Goal: Task Accomplishment & Management: Manage account settings

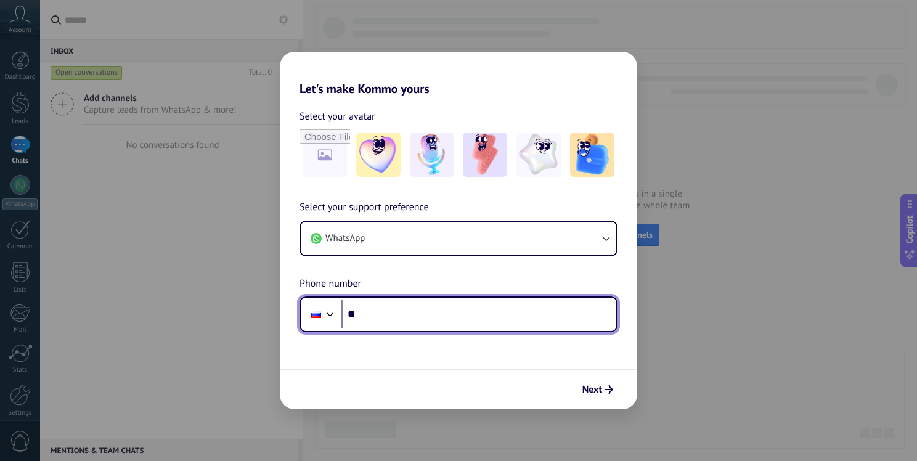
click at [466, 309] on input "**" at bounding box center [478, 314] width 275 height 28
type input "**********"
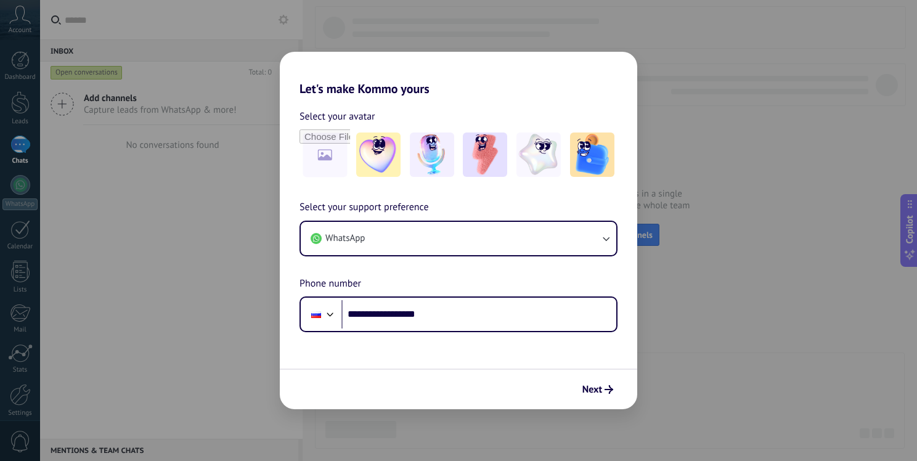
click at [553, 341] on form "**********" at bounding box center [458, 252] width 357 height 313
click at [370, 148] on img at bounding box center [378, 154] width 44 height 44
click at [606, 394] on button "Next" at bounding box center [598, 389] width 42 height 21
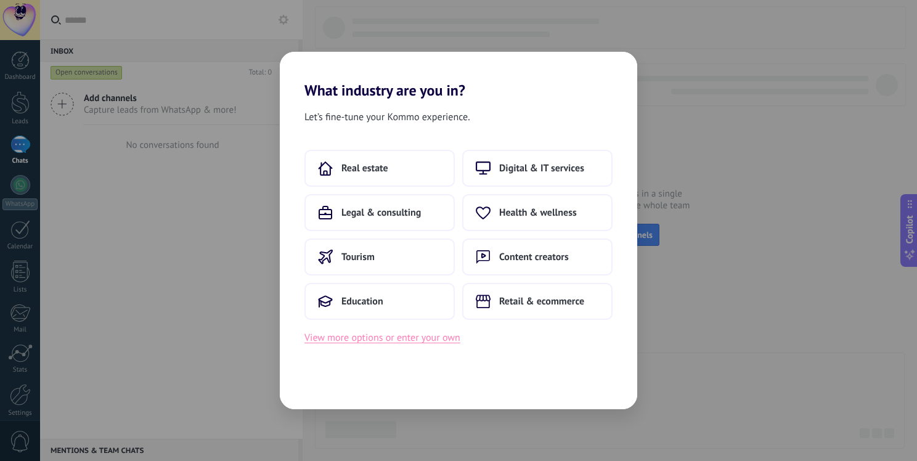
click at [430, 341] on button "View more options or enter your own" at bounding box center [382, 338] width 156 height 16
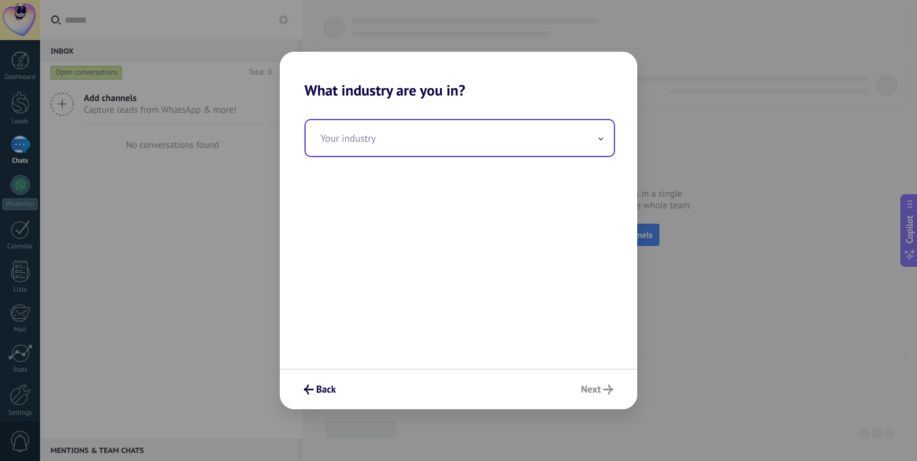
click at [535, 143] on input "text" at bounding box center [460, 138] width 308 height 36
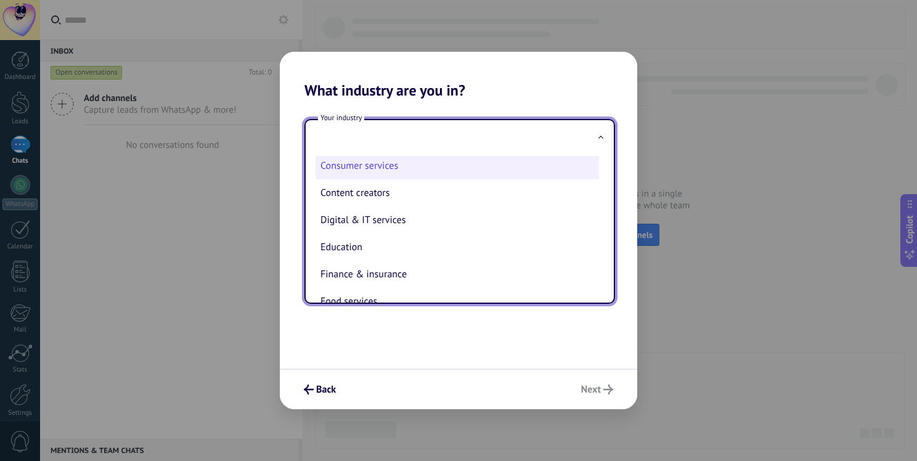
scroll to position [62, 0]
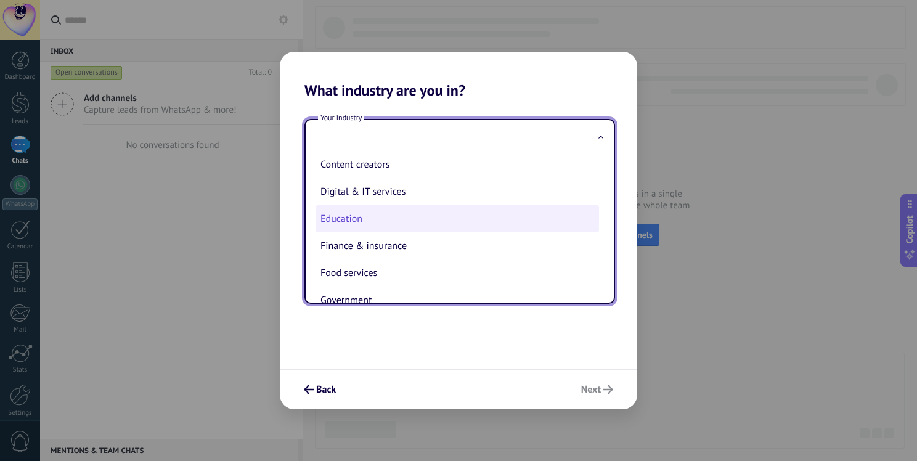
click at [510, 211] on li "Education" at bounding box center [456, 218] width 283 height 27
type input "*********"
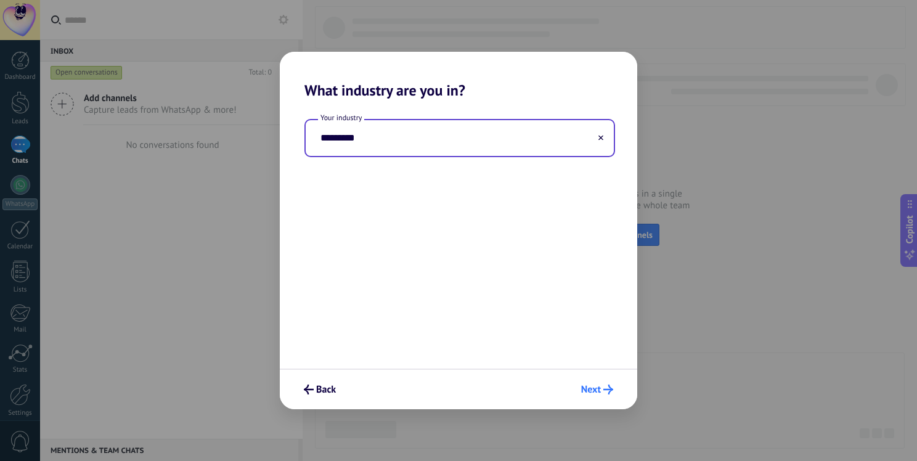
click at [581, 388] on span "Next" at bounding box center [591, 389] width 20 height 9
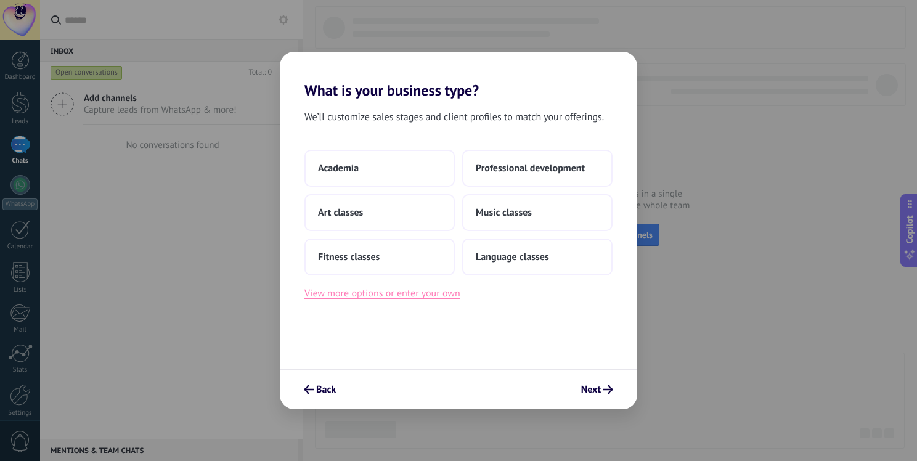
click at [412, 293] on button "View more options or enter your own" at bounding box center [382, 293] width 156 height 16
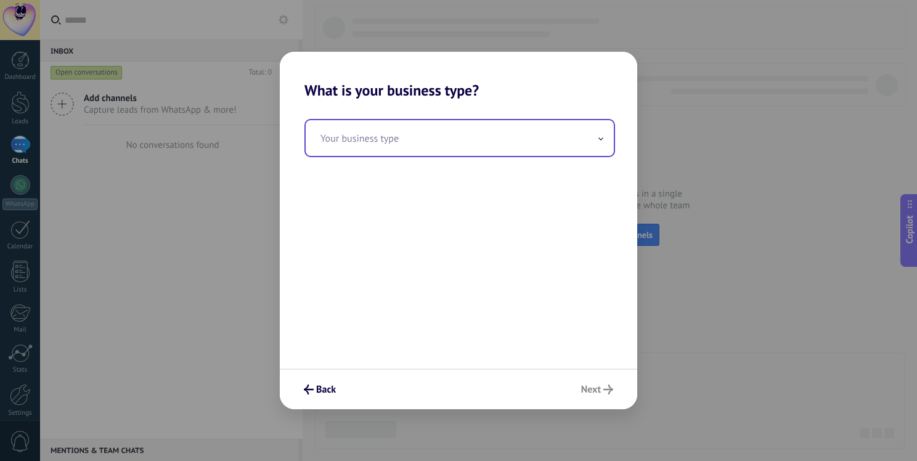
click at [525, 132] on input "text" at bounding box center [460, 138] width 308 height 36
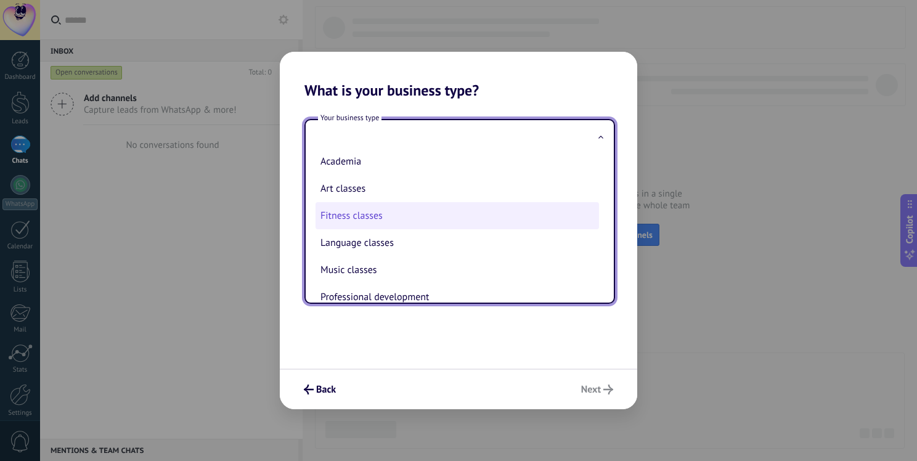
scroll to position [0, 0]
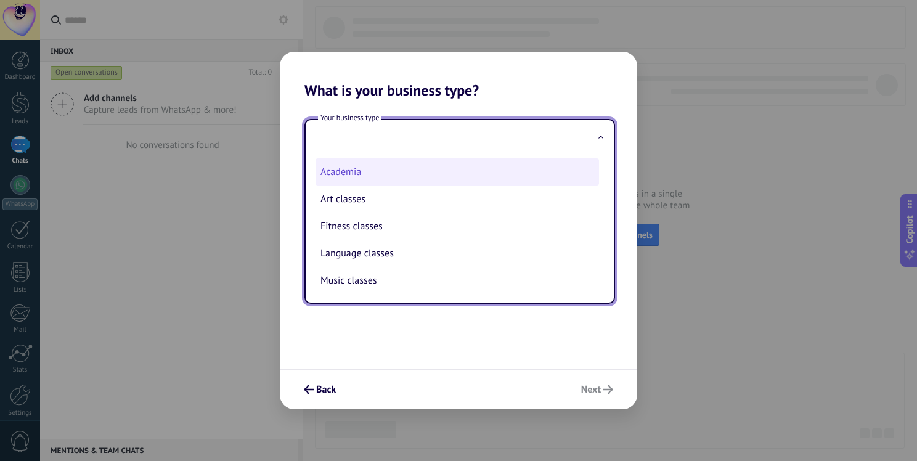
click at [469, 184] on li "Academia" at bounding box center [456, 171] width 283 height 27
type input "********"
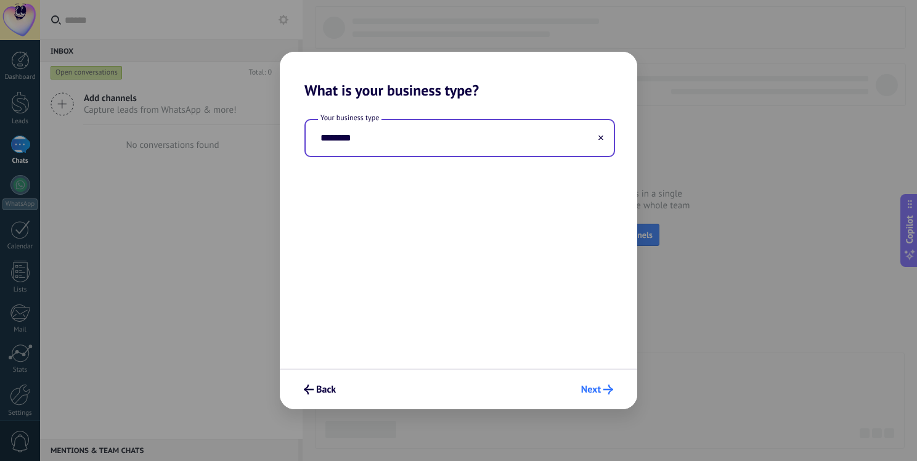
click at [594, 385] on span "Next" at bounding box center [591, 389] width 20 height 9
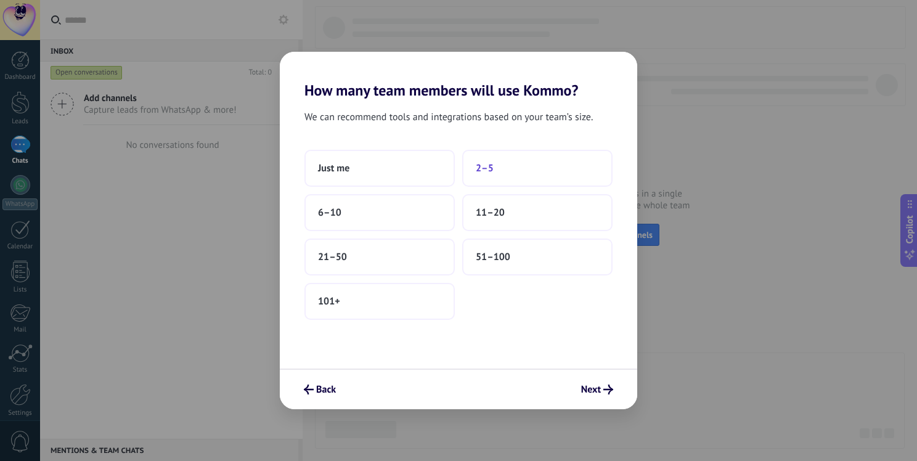
click at [524, 163] on button "2–5" at bounding box center [537, 168] width 150 height 37
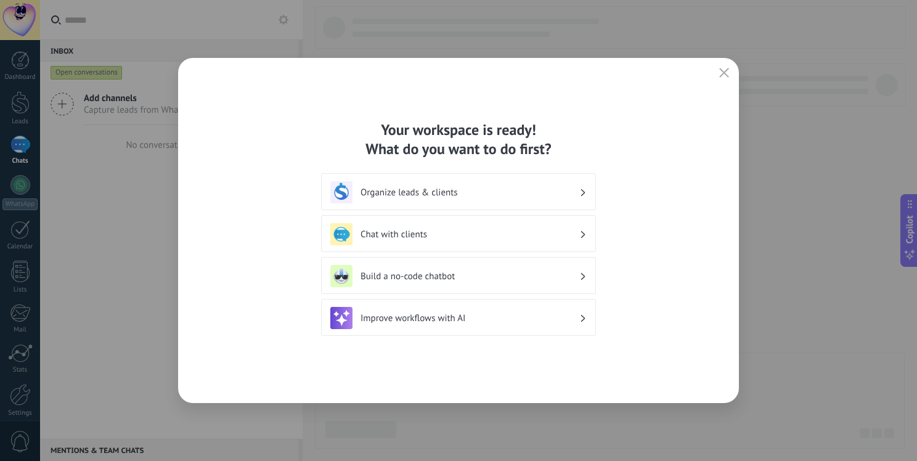
click at [530, 229] on h3 "Chat with clients" at bounding box center [469, 235] width 219 height 12
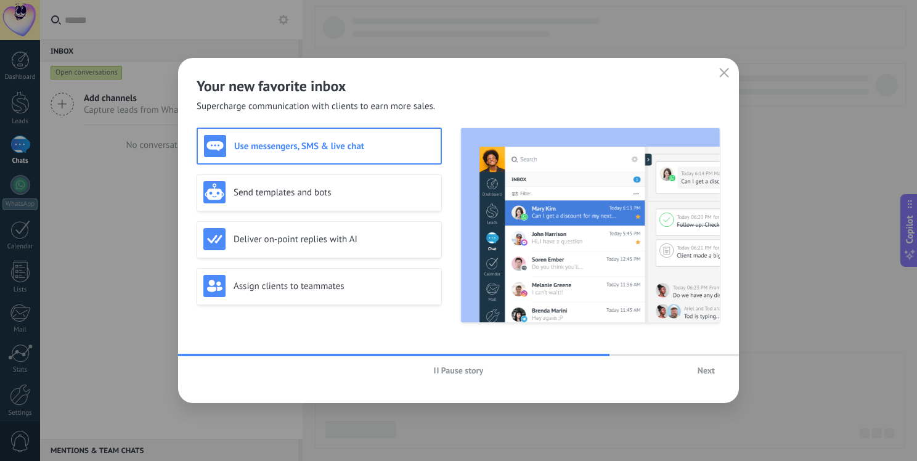
click at [700, 368] on span "Next" at bounding box center [705, 370] width 17 height 9
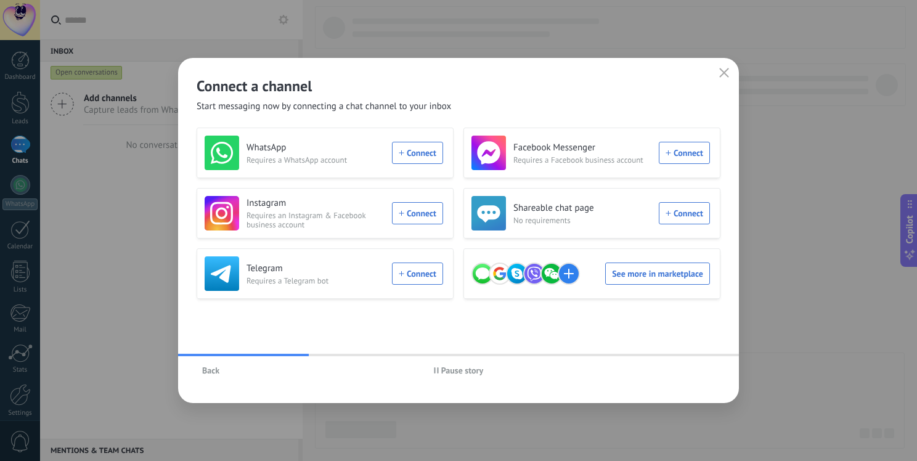
click at [700, 368] on div "Back Pause story" at bounding box center [458, 370] width 561 height 28
click at [723, 65] on button "button" at bounding box center [724, 73] width 16 height 17
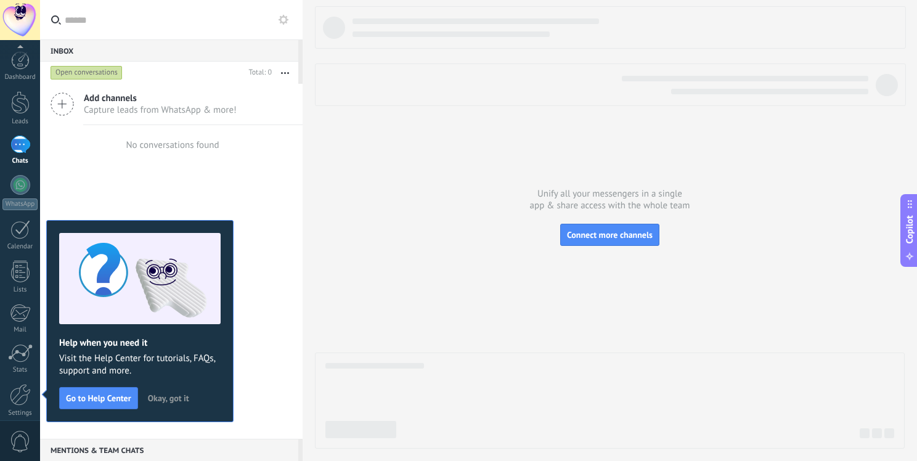
scroll to position [51, 0]
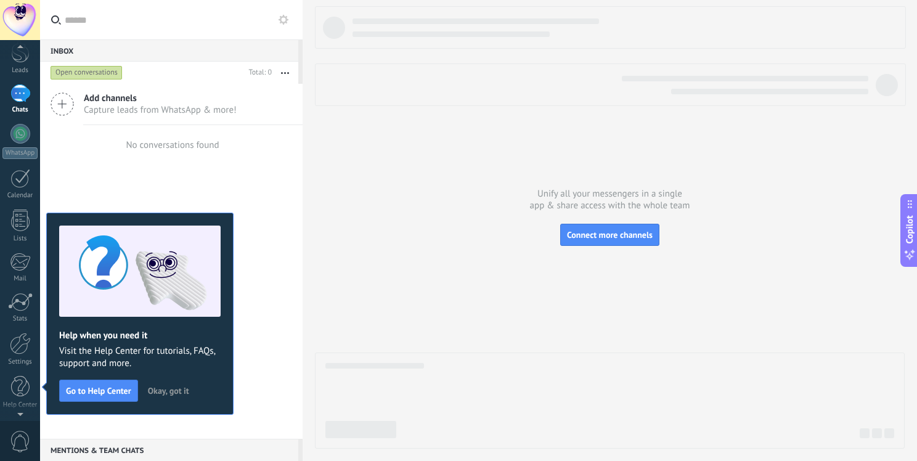
drag, startPoint x: 179, startPoint y: 389, endPoint x: 185, endPoint y: 394, distance: 8.0
click at [180, 391] on span "Okay, got it" at bounding box center [168, 390] width 41 height 9
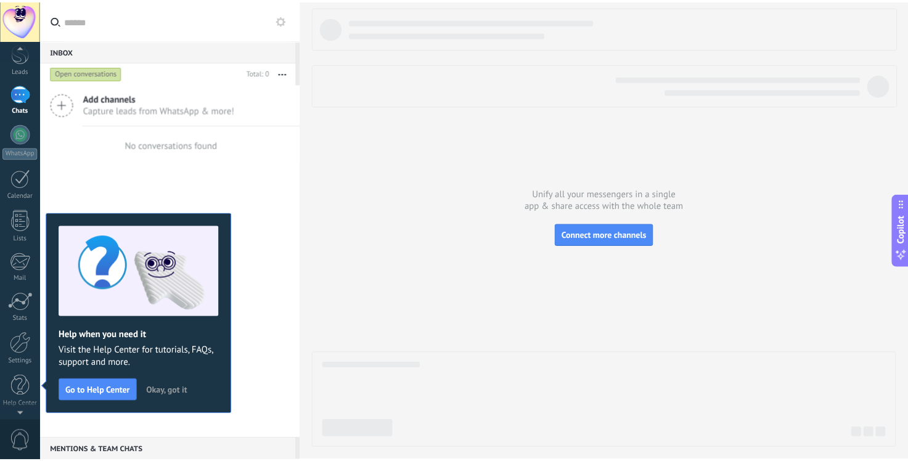
scroll to position [0, 0]
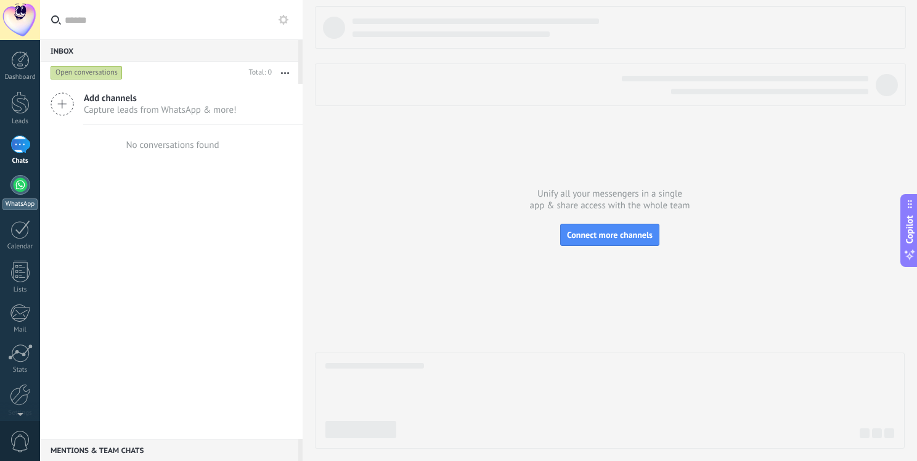
click at [17, 192] on div at bounding box center [20, 185] width 20 height 20
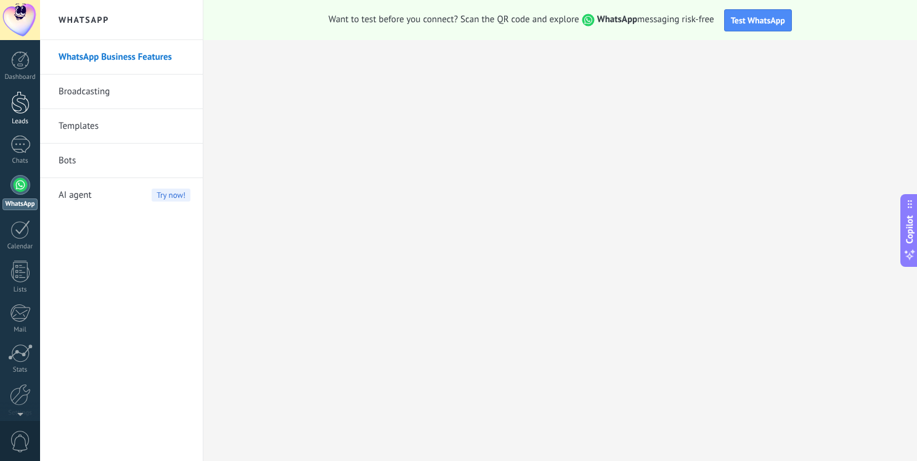
click at [20, 110] on div at bounding box center [20, 102] width 18 height 23
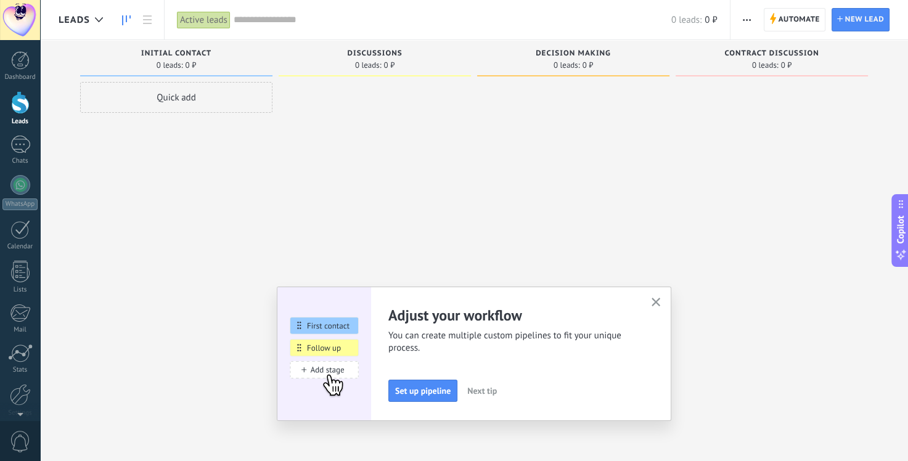
click at [660, 303] on icon "button" at bounding box center [655, 302] width 9 height 9
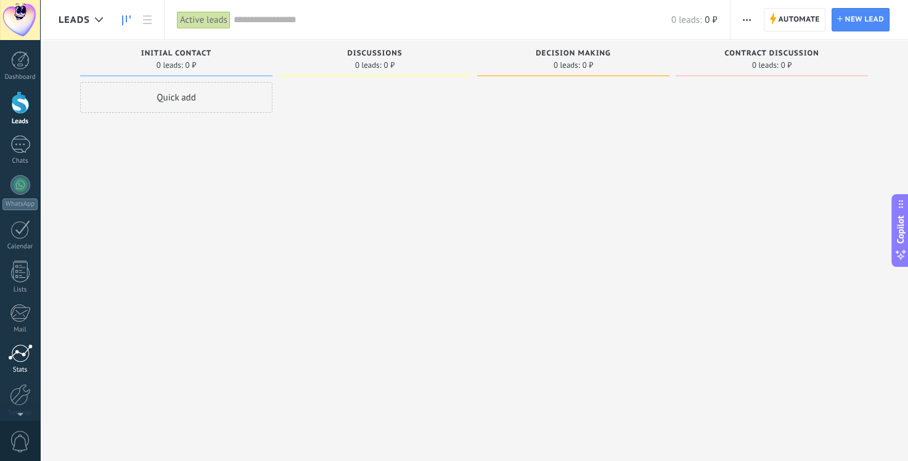
click at [21, 352] on div at bounding box center [20, 353] width 25 height 18
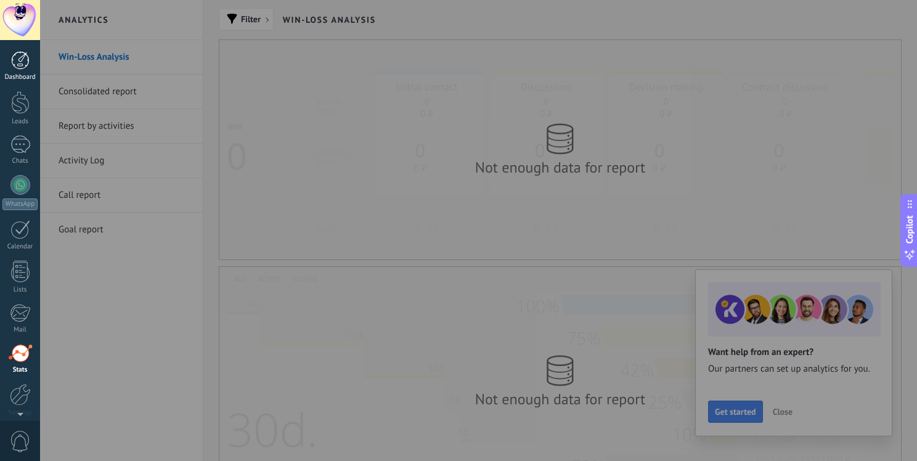
click at [22, 60] on div at bounding box center [20, 60] width 18 height 18
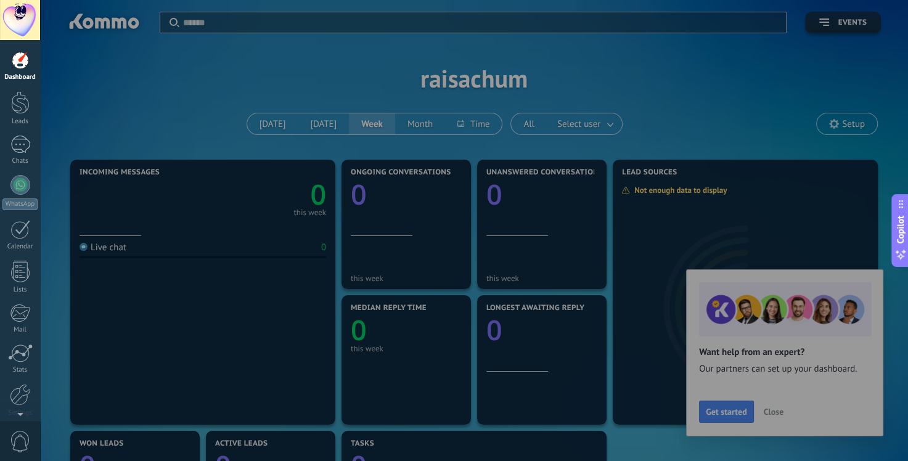
click at [779, 406] on div at bounding box center [494, 230] width 908 height 461
click at [779, 409] on div at bounding box center [494, 230] width 908 height 461
click at [766, 92] on div at bounding box center [494, 230] width 908 height 461
click at [773, 410] on div at bounding box center [494, 230] width 908 height 461
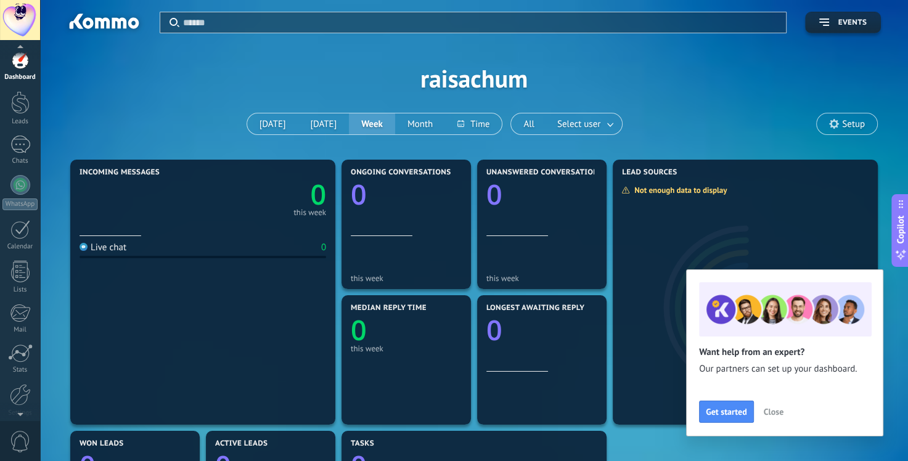
scroll to position [51, 0]
click at [22, 344] on div at bounding box center [20, 344] width 21 height 22
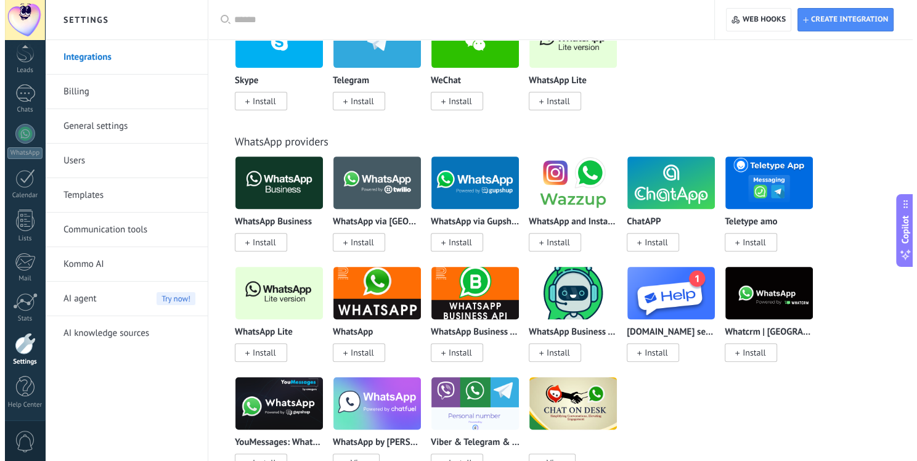
scroll to position [431, 0]
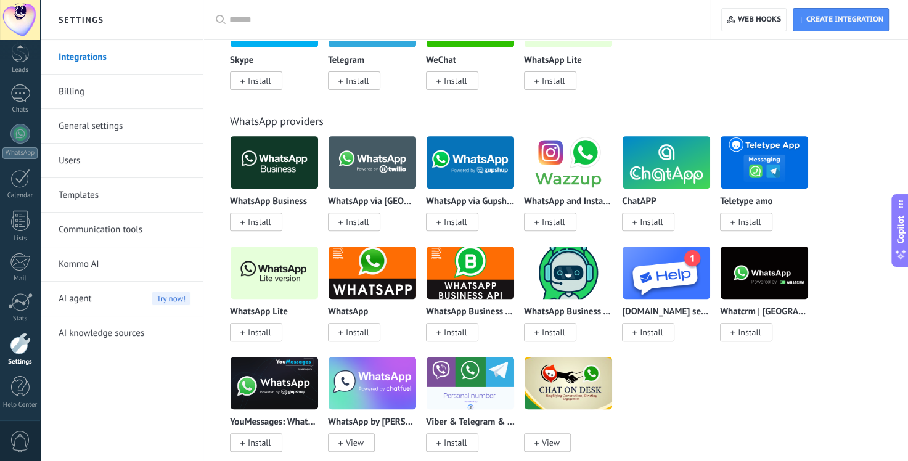
click at [283, 173] on img at bounding box center [273, 162] width 87 height 60
click at [261, 218] on span "Install" at bounding box center [259, 221] width 23 height 11
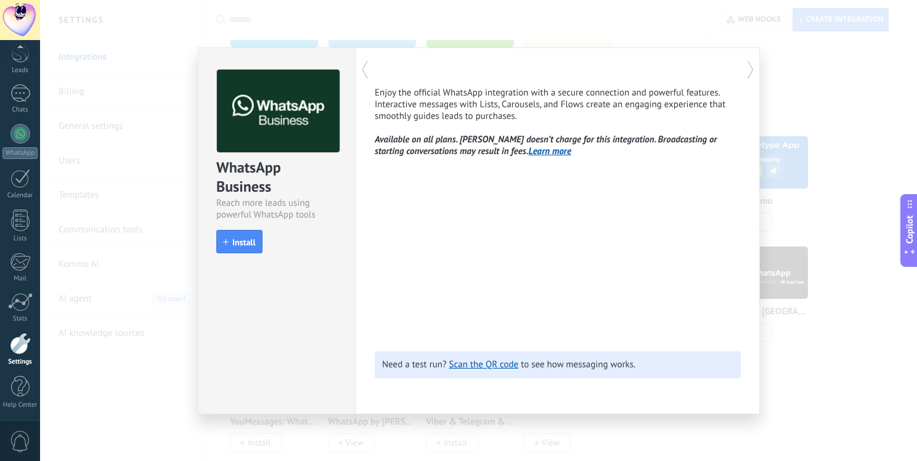
click at [858, 352] on div "WhatsApp Business Reach more leads using powerful WhatsApp tools install Instal…" at bounding box center [478, 230] width 877 height 461
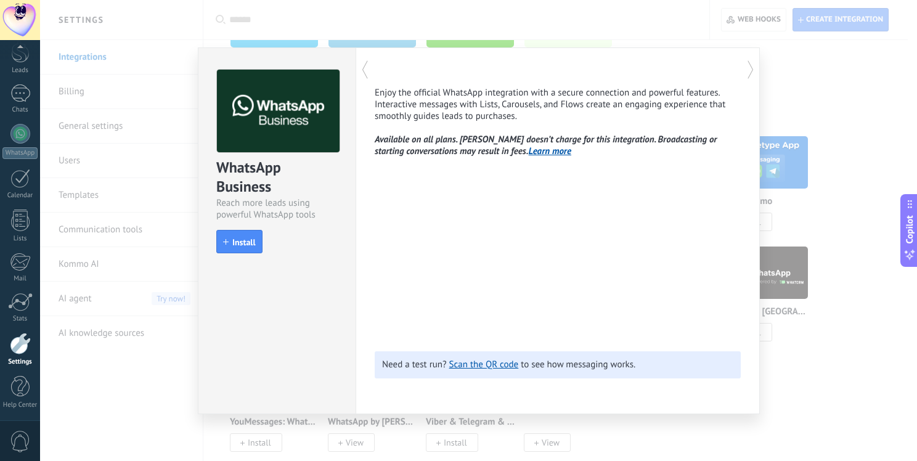
click at [850, 76] on div "WhatsApp Business Reach more leads using powerful WhatsApp tools install Instal…" at bounding box center [478, 230] width 877 height 461
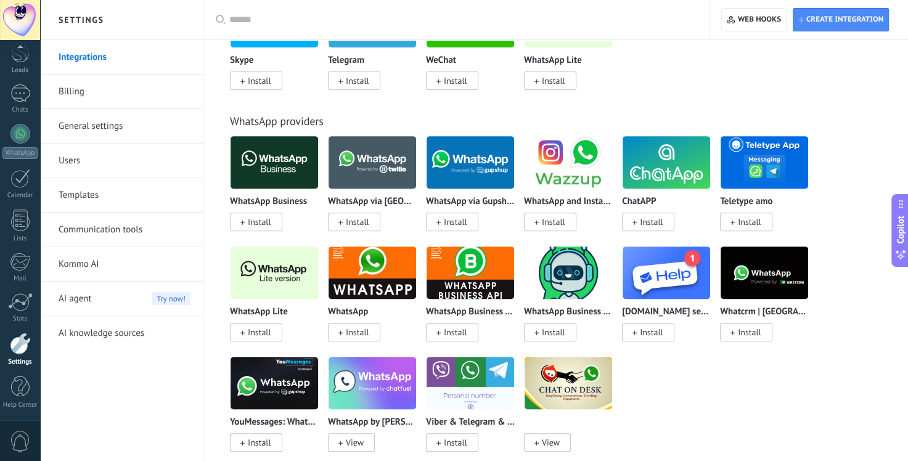
click at [749, 224] on span "Install" at bounding box center [748, 221] width 23 height 11
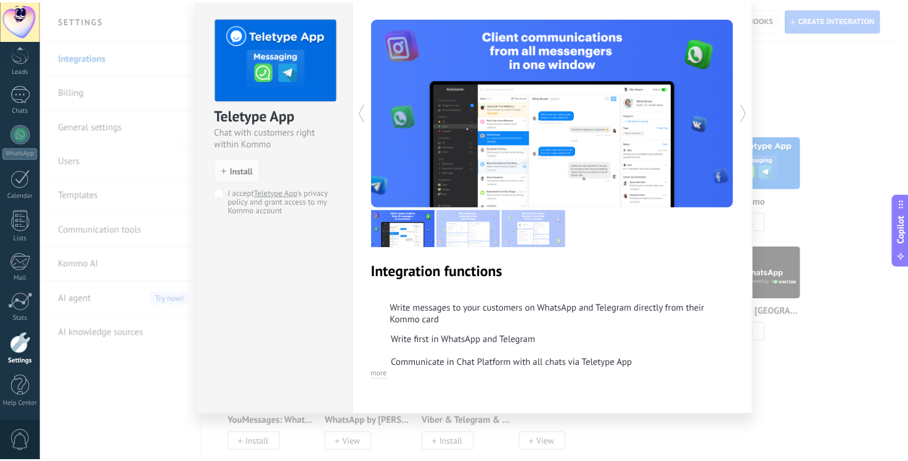
scroll to position [0, 0]
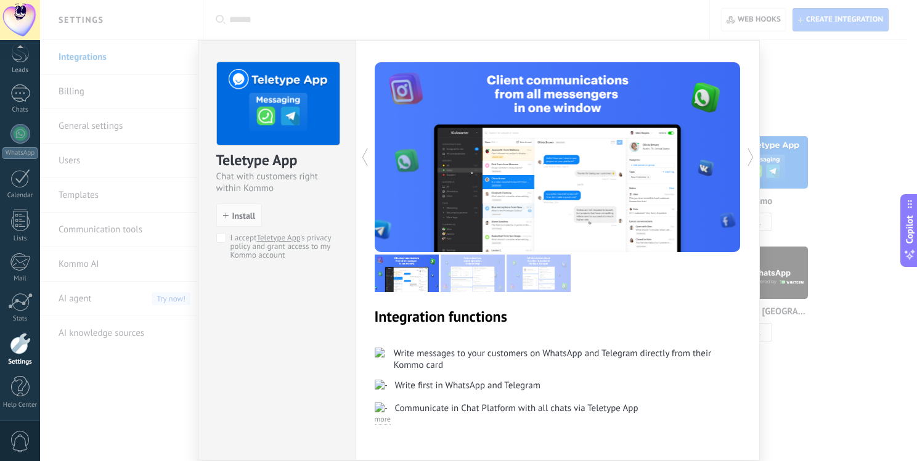
click at [786, 50] on div "Teletype App Chat with customers right within Kommo install Install I accept Te…" at bounding box center [478, 230] width 877 height 461
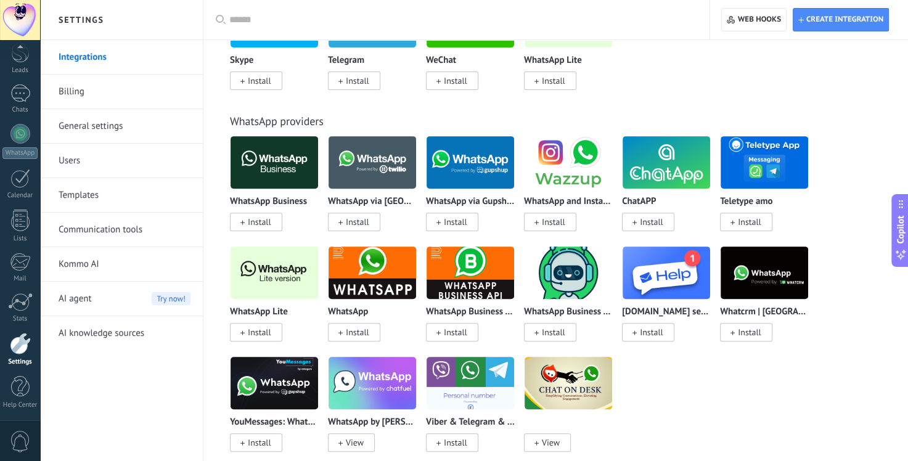
click at [92, 193] on link "Templates" at bounding box center [125, 195] width 132 height 35
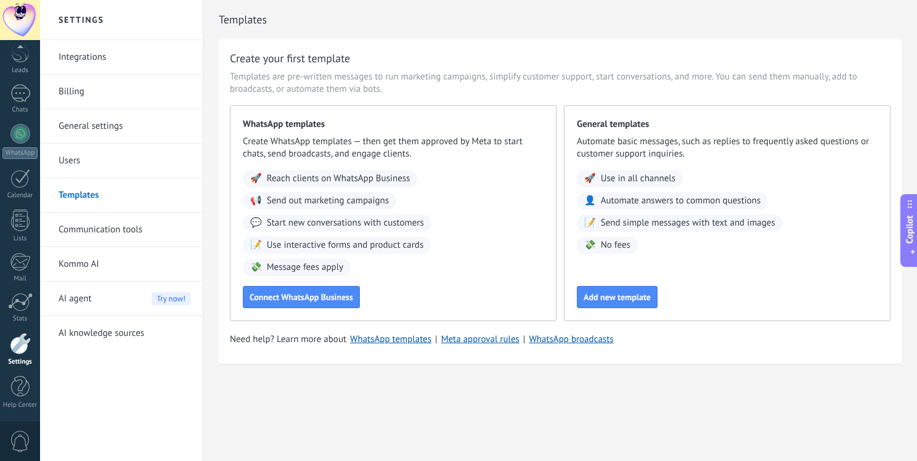
click at [66, 57] on link "Integrations" at bounding box center [125, 57] width 132 height 35
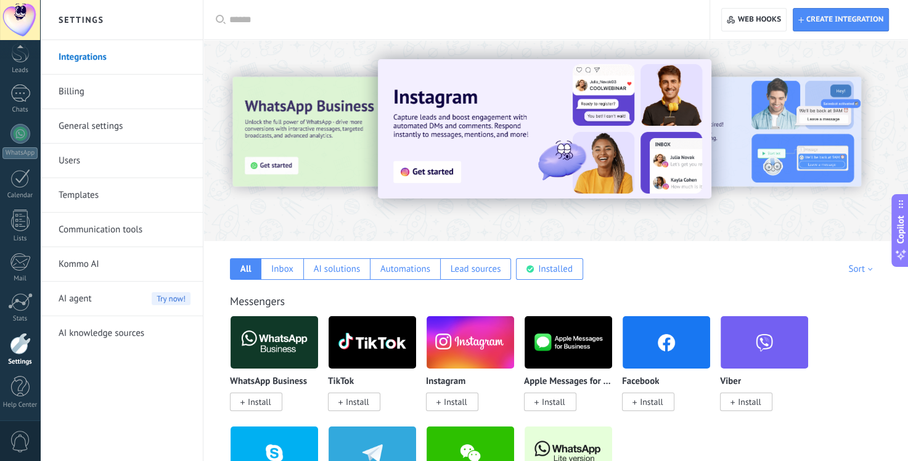
click at [335, 126] on div at bounding box center [254, 139] width 270 height 111
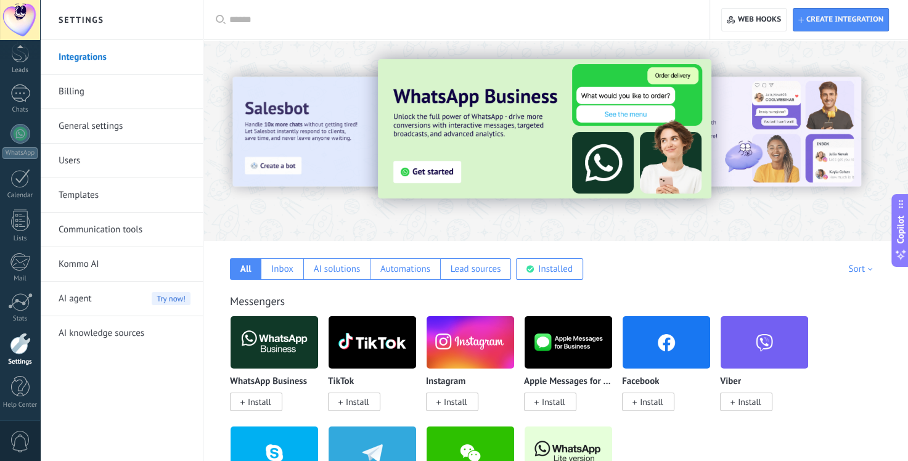
click at [446, 175] on img at bounding box center [544, 128] width 333 height 139
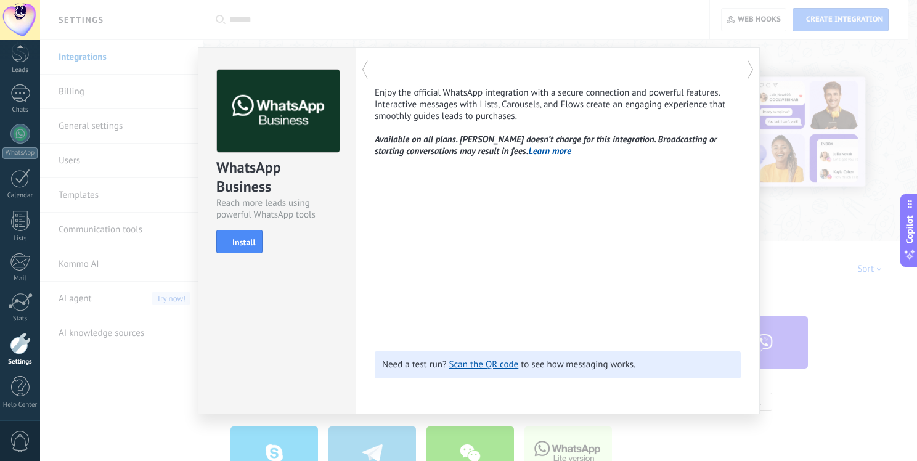
click at [789, 65] on div "WhatsApp Business Reach more leads using powerful WhatsApp tools install Instal…" at bounding box center [478, 230] width 877 height 461
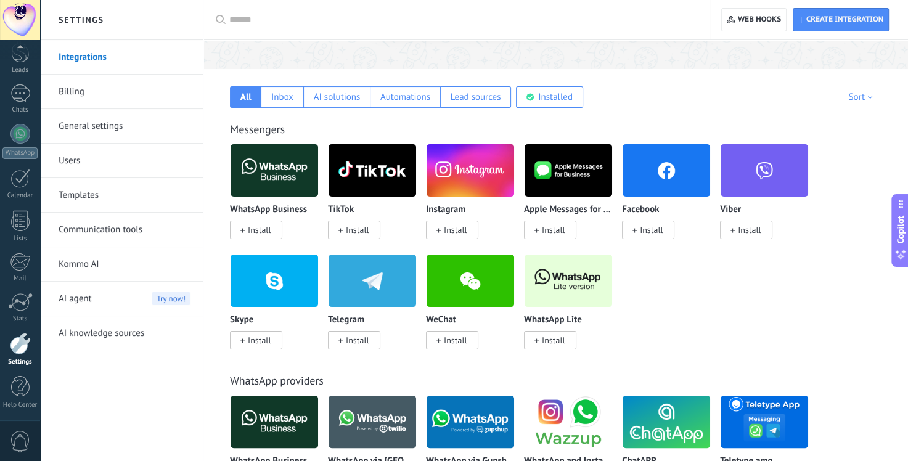
scroll to position [123, 0]
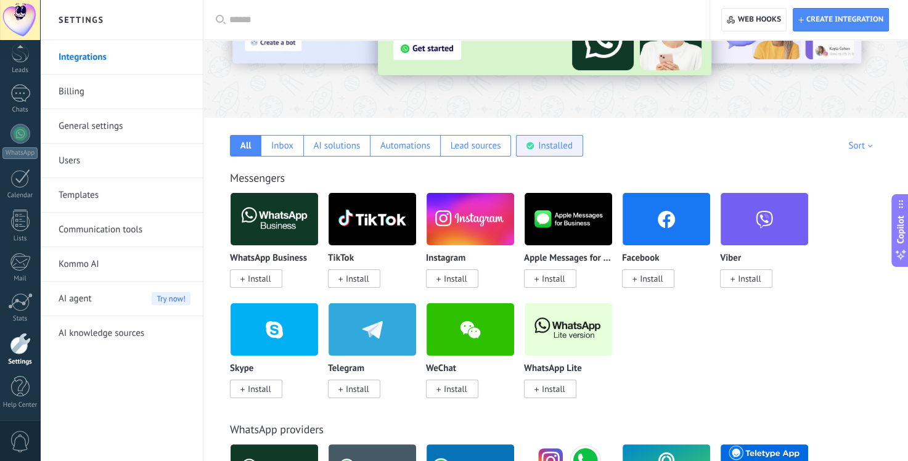
click at [546, 147] on div "Installed" at bounding box center [555, 146] width 35 height 12
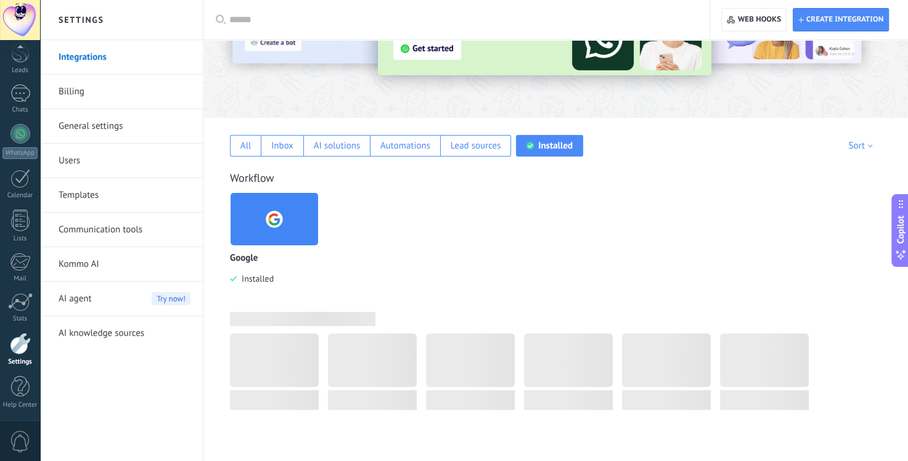
scroll to position [0, 0]
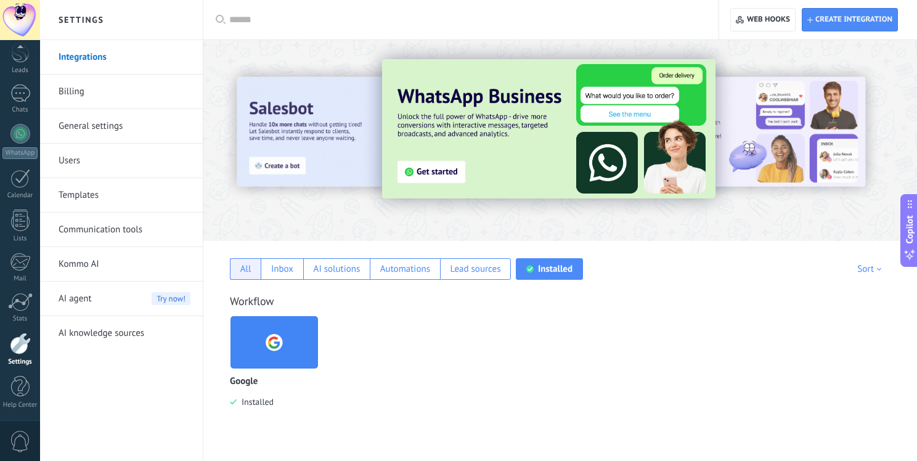
click at [237, 272] on div "All" at bounding box center [245, 269] width 31 height 22
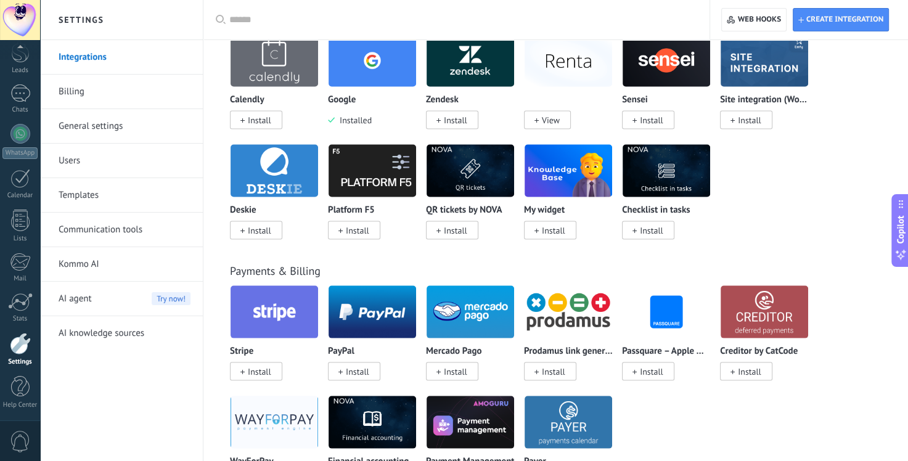
scroll to position [2464, 0]
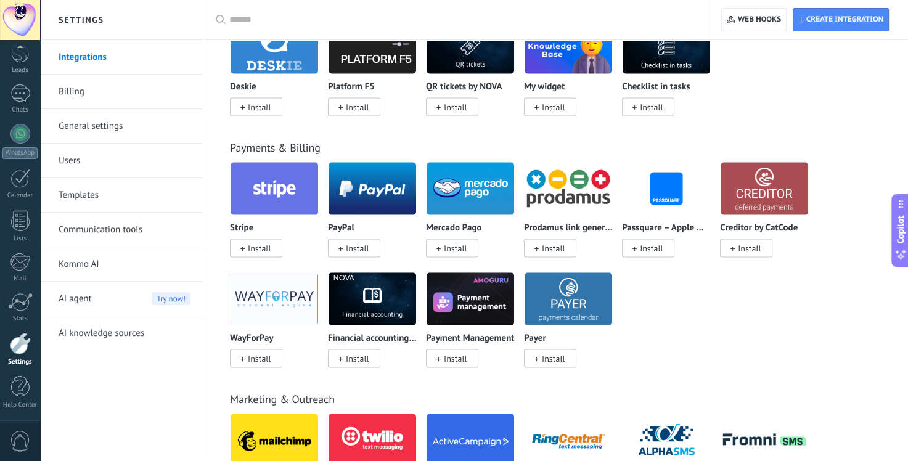
click at [254, 254] on span "Install" at bounding box center [259, 248] width 23 height 11
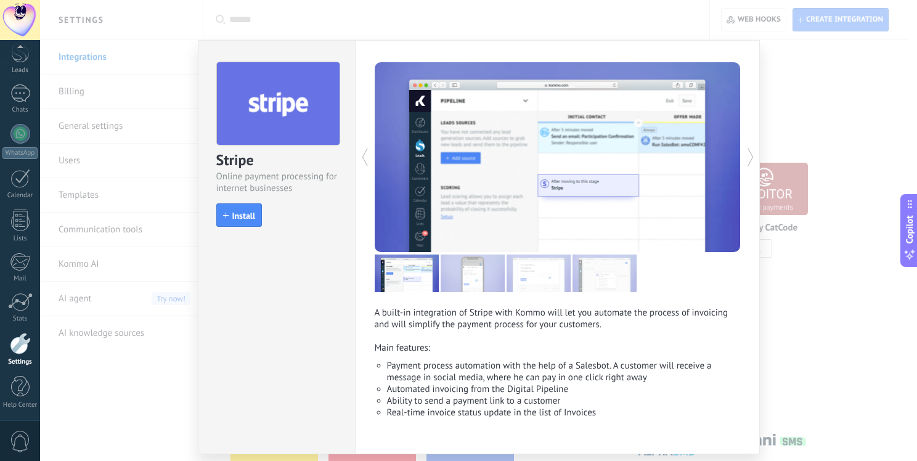
click at [797, 102] on div "Stripe Online payment processing for internet businesses install Install A buil…" at bounding box center [478, 230] width 877 height 461
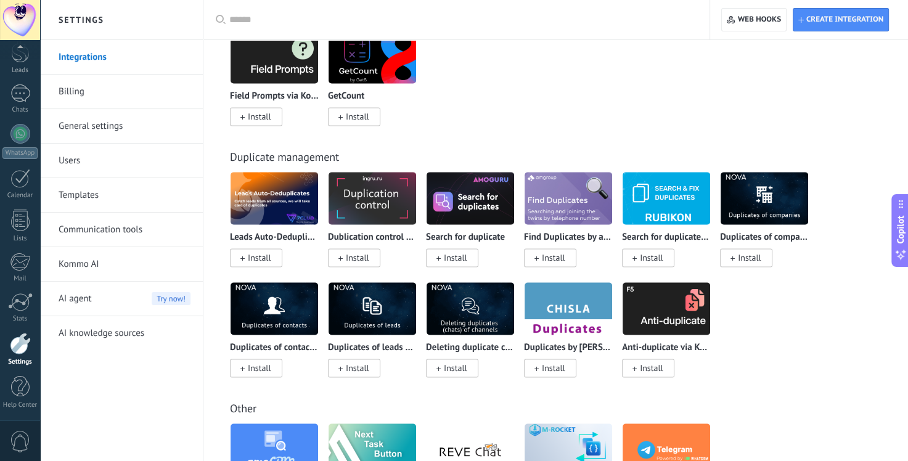
scroll to position [6322, 0]
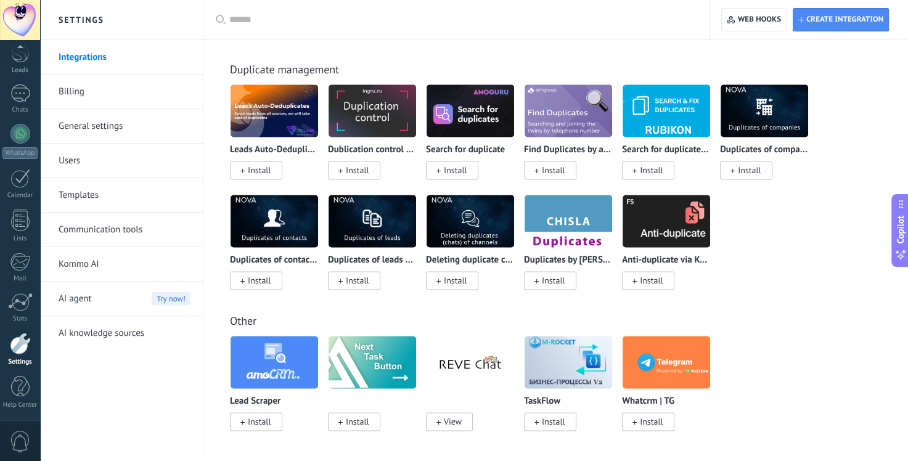
click at [139, 264] on link "Kommo AI" at bounding box center [125, 264] width 132 height 35
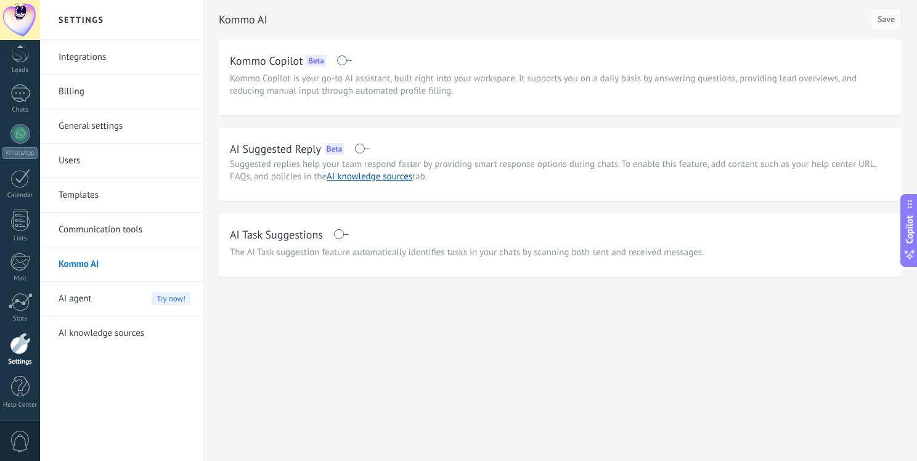
click at [99, 230] on link "Communication tools" at bounding box center [125, 230] width 132 height 35
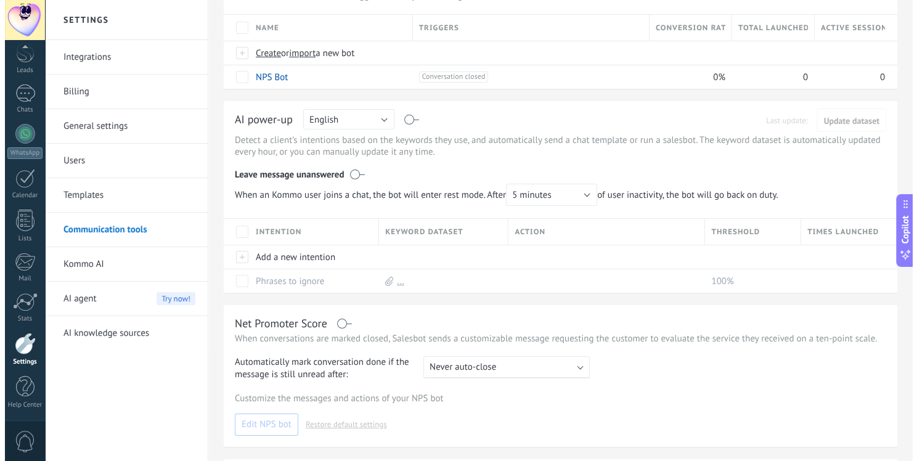
scroll to position [70, 0]
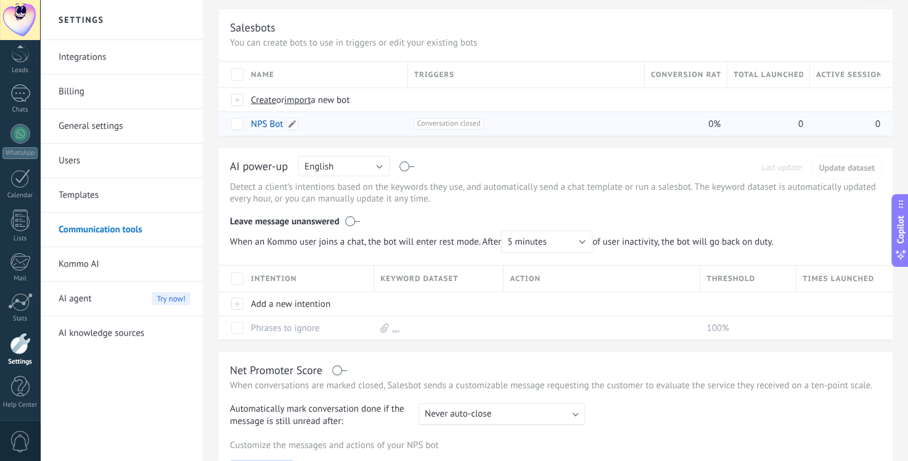
click at [272, 124] on link "NPS Bot" at bounding box center [267, 124] width 32 height 12
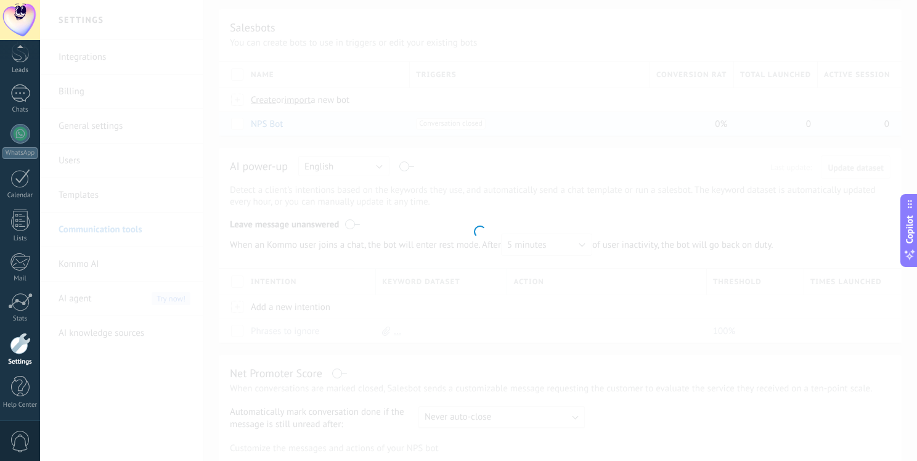
type input "*******"
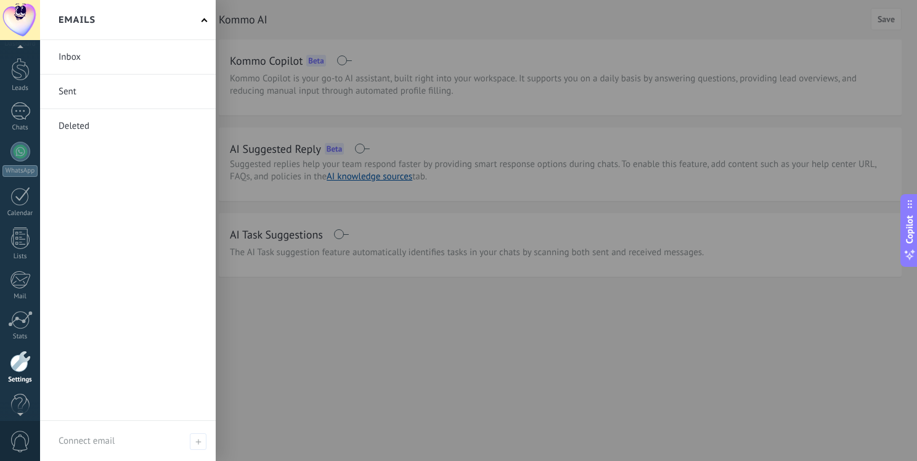
scroll to position [51, 0]
